Goal: Task Accomplishment & Management: Manage account settings

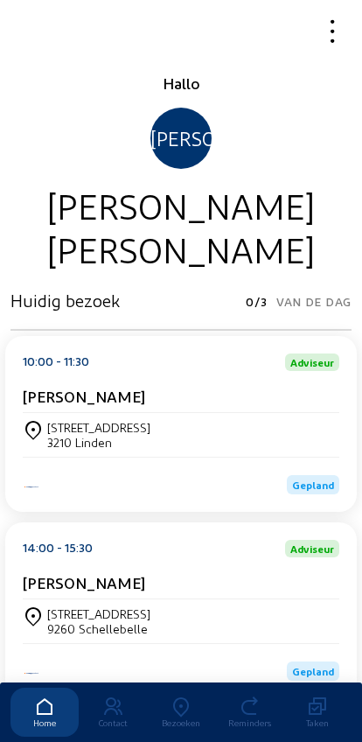
click at [68, 413] on div "[PERSON_NAME]" at bounding box center [181, 400] width 317 height 26
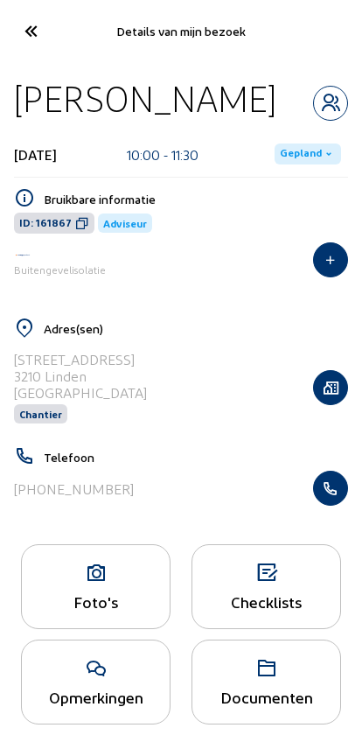
click at [320, 165] on span "Gepland" at bounding box center [308, 154] width 67 height 21
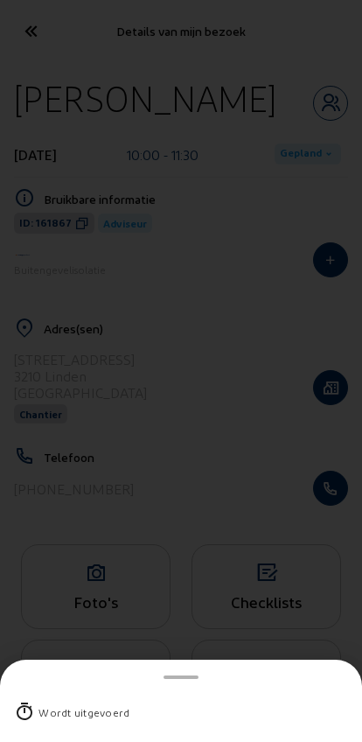
click at [58, 704] on div "Wordt uitgevoerd" at bounding box center [84, 713] width 91 height 18
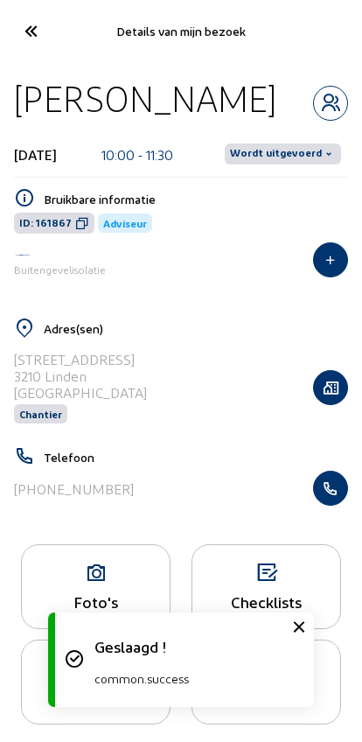
click at [319, 151] on span "Wordt uitgevoerd" at bounding box center [276, 154] width 92 height 14
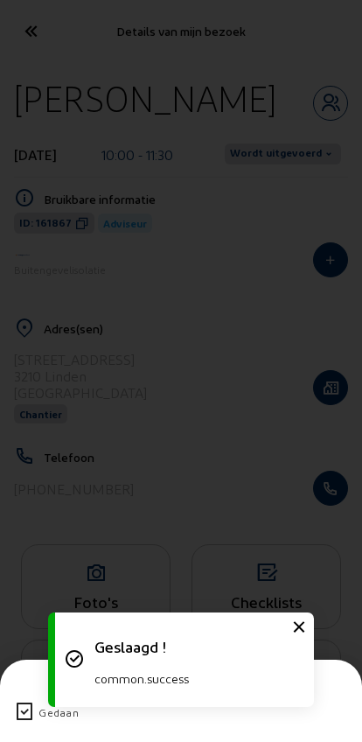
click at [17, 702] on icon at bounding box center [24, 712] width 21 height 21
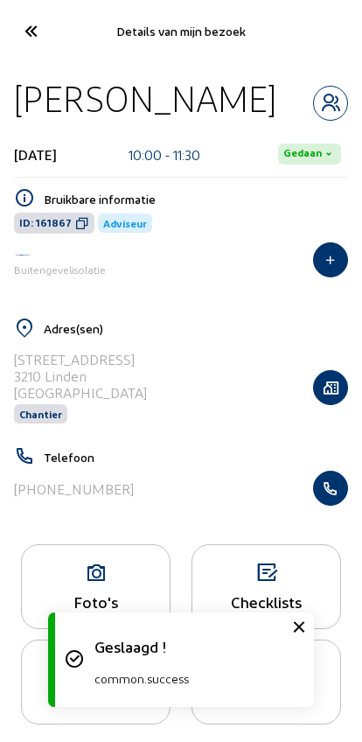
click at [24, 25] on icon at bounding box center [30, 31] width 29 height 31
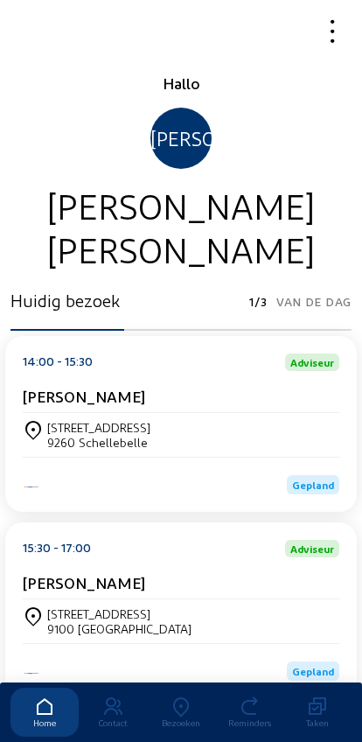
click at [167, 697] on icon at bounding box center [181, 707] width 68 height 21
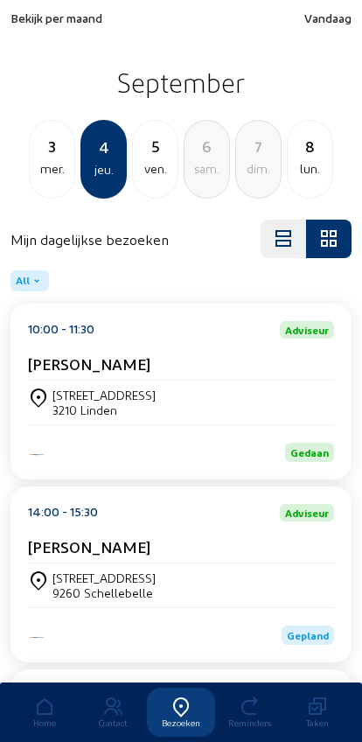
click at [46, 154] on div "3" at bounding box center [52, 146] width 45 height 25
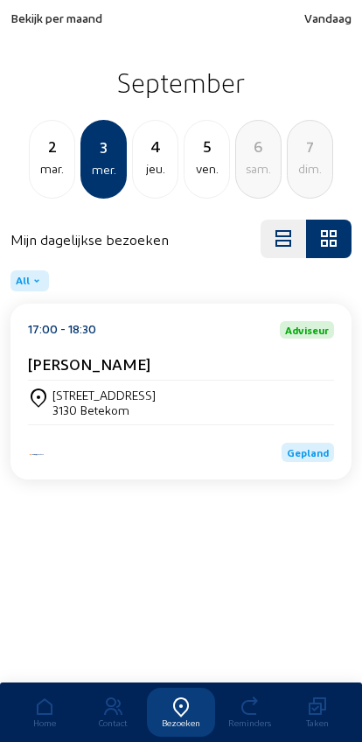
click at [75, 396] on div "[STREET_ADDRESS]" at bounding box center [104, 395] width 103 height 15
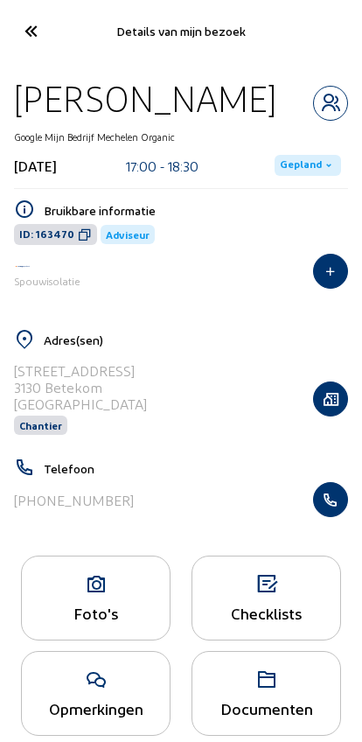
click at [318, 173] on span "Gepland" at bounding box center [308, 165] width 67 height 21
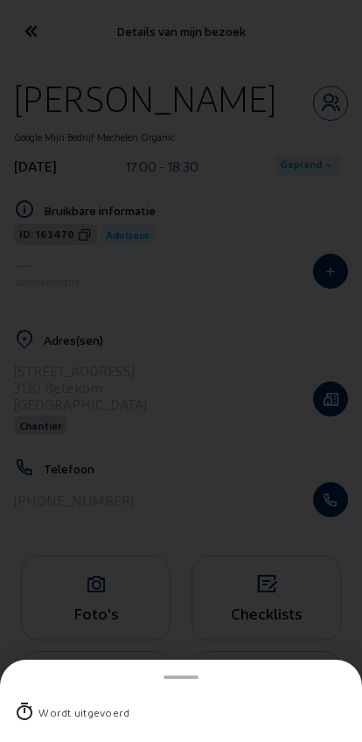
click at [61, 704] on div "Wordt uitgevoerd" at bounding box center [84, 713] width 91 height 18
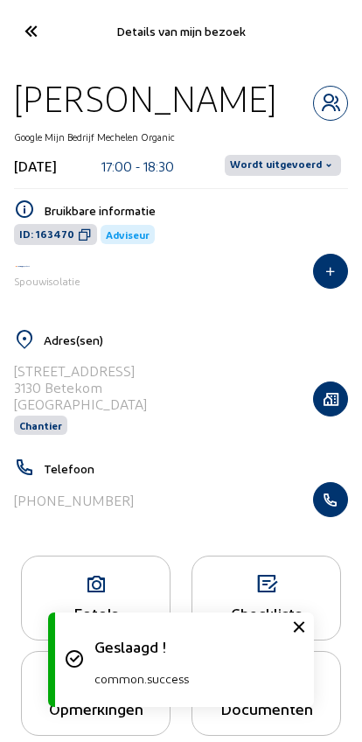
click at [329, 174] on span "Wordt uitgevoerd" at bounding box center [283, 165] width 116 height 21
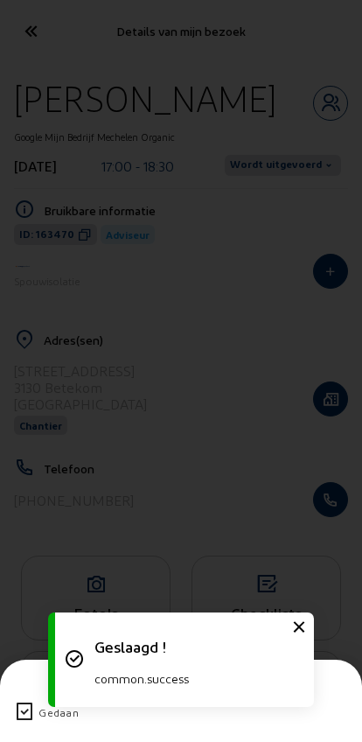
click at [21, 702] on icon at bounding box center [24, 712] width 21 height 21
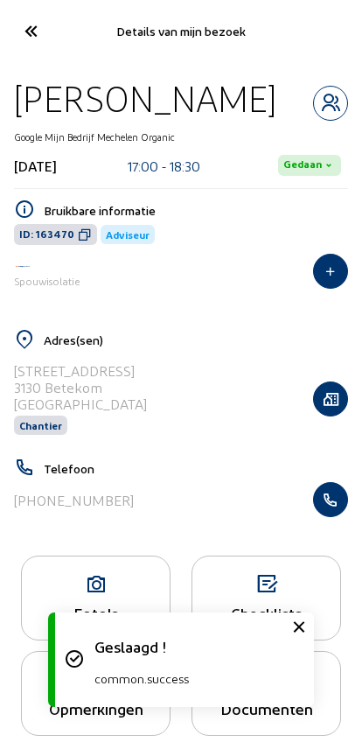
click at [25, 27] on icon at bounding box center [30, 31] width 29 height 31
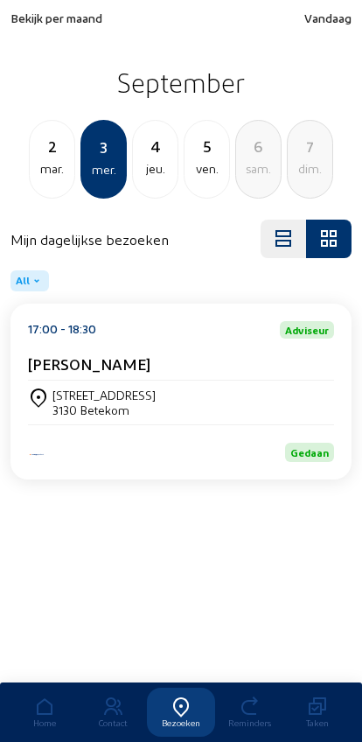
click at [60, 164] on div "mar." at bounding box center [52, 168] width 45 height 21
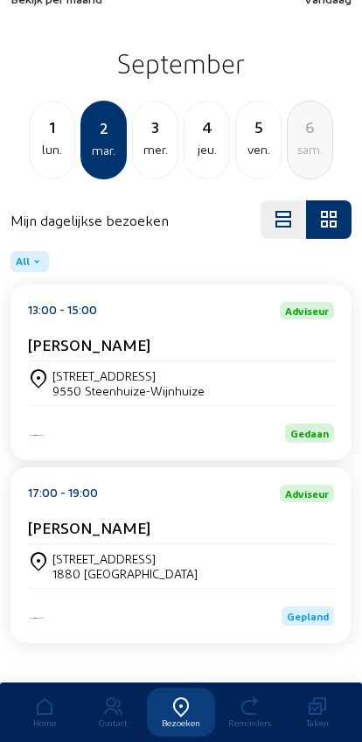
scroll to position [48, 0]
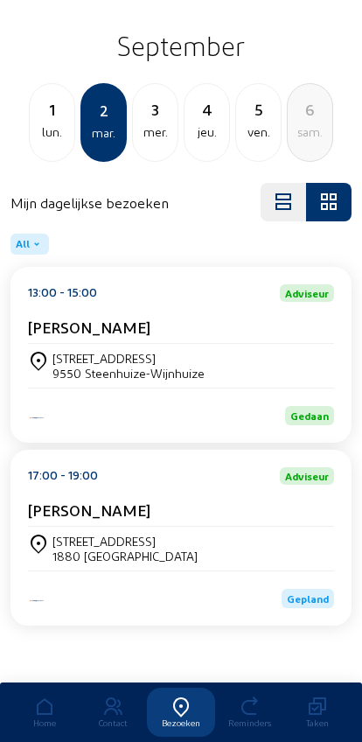
click at [68, 544] on div "[STREET_ADDRESS]" at bounding box center [125, 541] width 145 height 15
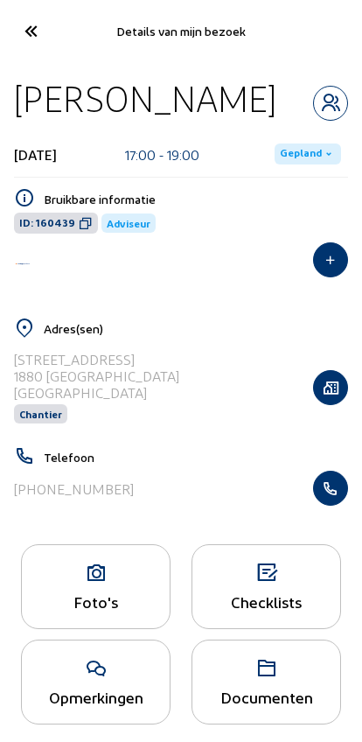
click at [74, 584] on icon at bounding box center [96, 573] width 148 height 21
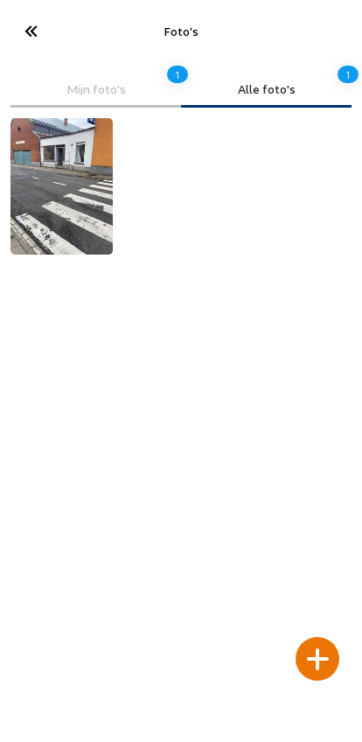
click at [15, 24] on cam-font-icon at bounding box center [30, 31] width 39 height 41
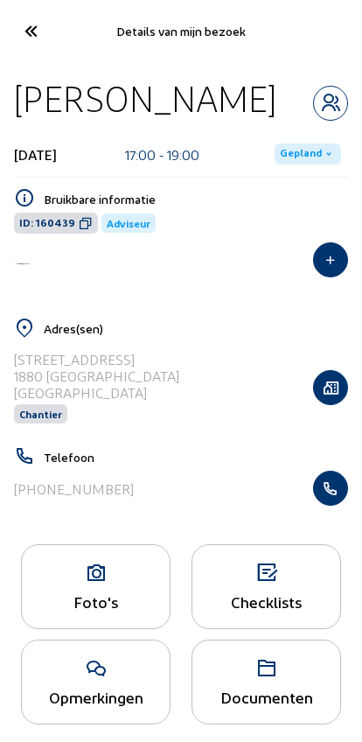
click at [326, 277] on button "button" at bounding box center [330, 259] width 35 height 35
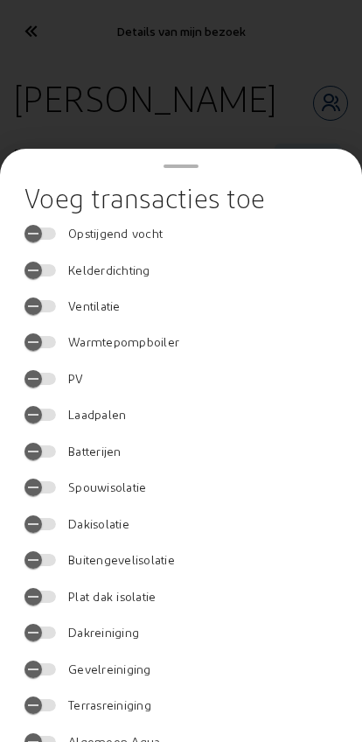
click at [29, 91] on div at bounding box center [181, 371] width 362 height 742
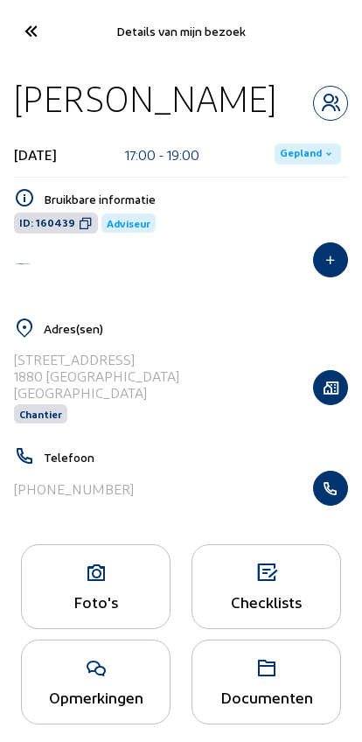
click at [88, 629] on div "Foto's" at bounding box center [96, 586] width 150 height 85
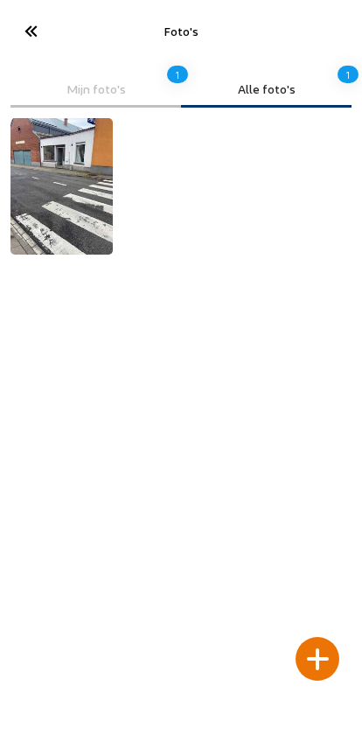
click at [307, 637] on div at bounding box center [318, 659] width 44 height 44
click at [313, 637] on div at bounding box center [318, 659] width 44 height 44
click at [33, 24] on icon at bounding box center [30, 31] width 29 height 31
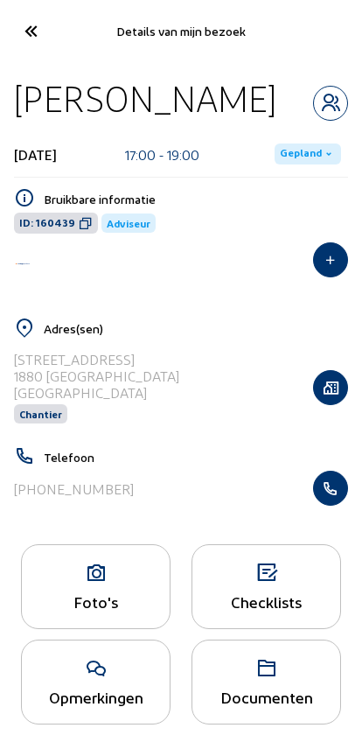
click at [324, 161] on icon at bounding box center [329, 154] width 14 height 14
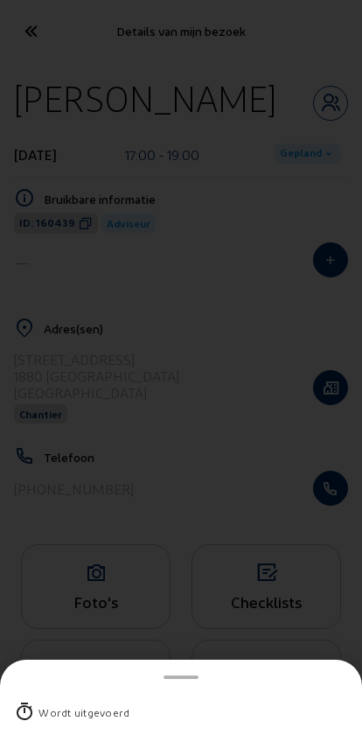
click at [51, 704] on div "Wordt uitgevoerd" at bounding box center [84, 713] width 91 height 18
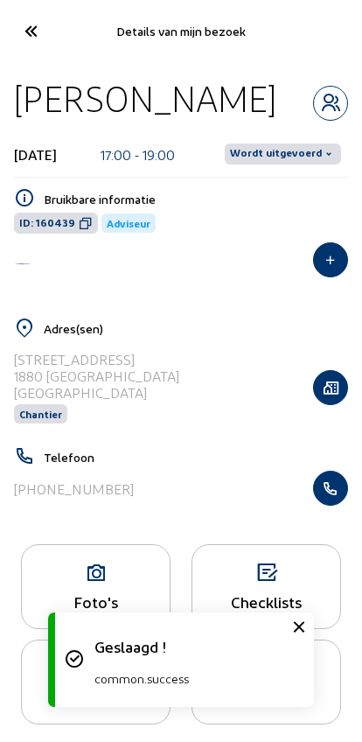
click at [319, 161] on span "Wordt uitgevoerd" at bounding box center [276, 154] width 92 height 14
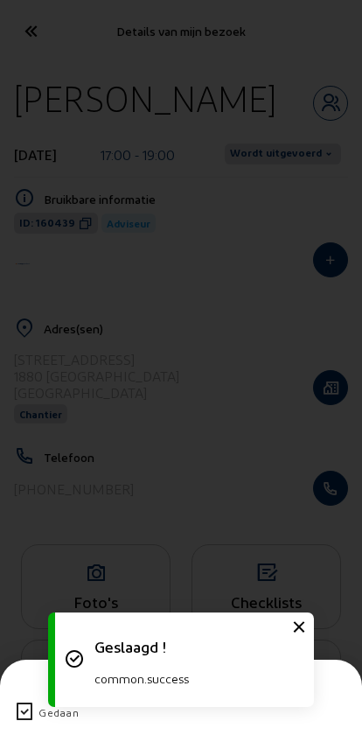
click at [24, 702] on icon at bounding box center [24, 712] width 21 height 21
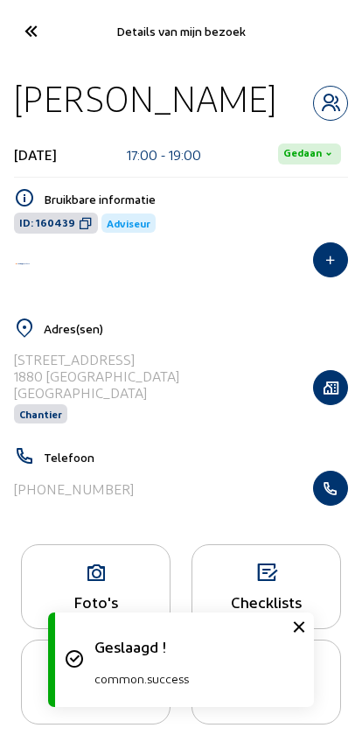
click at [13, 32] on cam-font-icon at bounding box center [30, 31] width 39 height 41
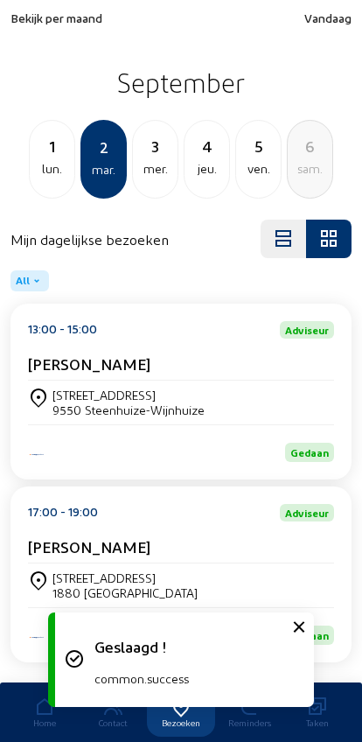
scroll to position [48, 0]
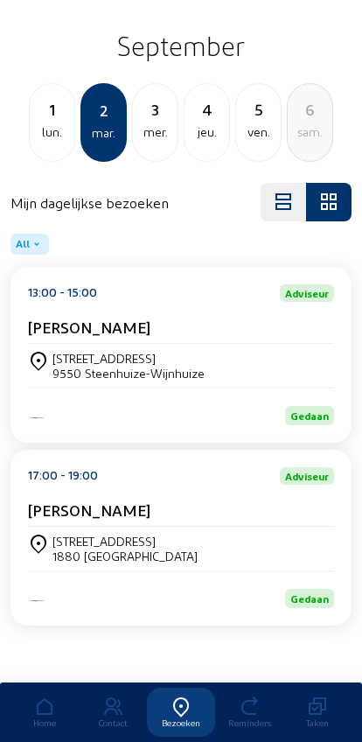
click at [80, 356] on div "[STREET_ADDRESS]" at bounding box center [129, 358] width 152 height 15
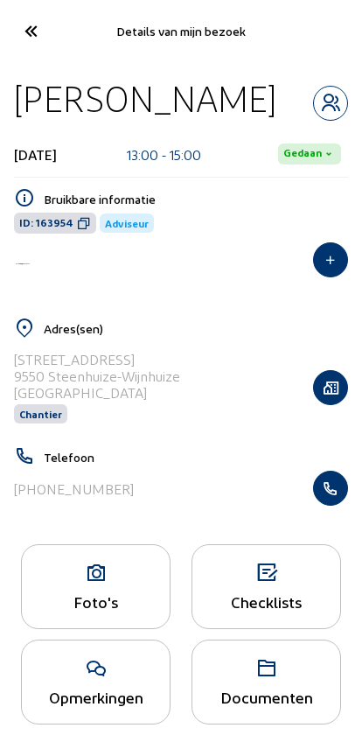
click at [86, 605] on div "Foto's" at bounding box center [96, 601] width 148 height 18
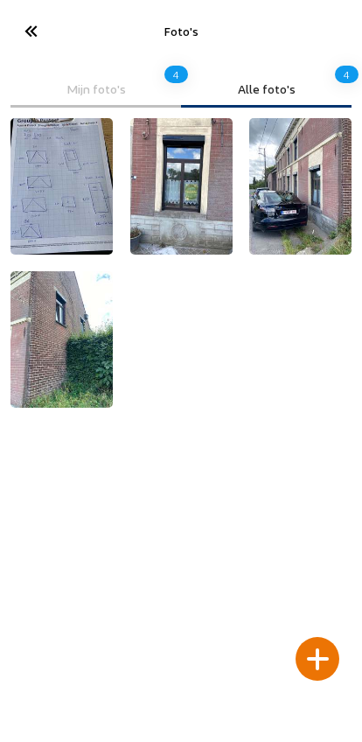
click at [162, 216] on img at bounding box center [181, 186] width 102 height 137
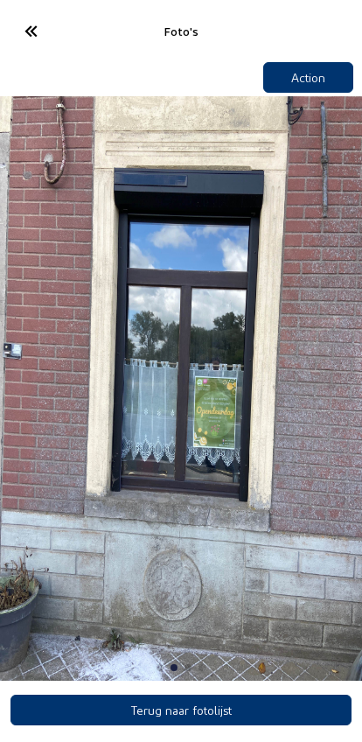
click at [39, 31] on icon at bounding box center [30, 31] width 29 height 31
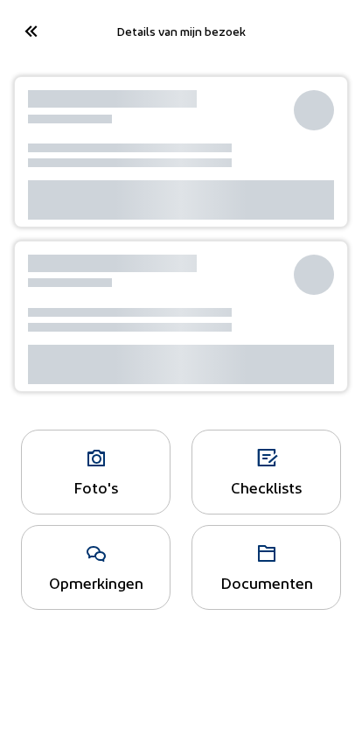
click at [26, 33] on icon at bounding box center [30, 31] width 29 height 31
